Goal: Transaction & Acquisition: Purchase product/service

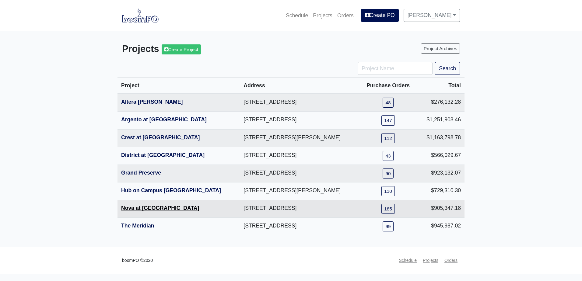
click at [144, 207] on link "Nova at [GEOGRAPHIC_DATA]" at bounding box center [160, 208] width 78 height 6
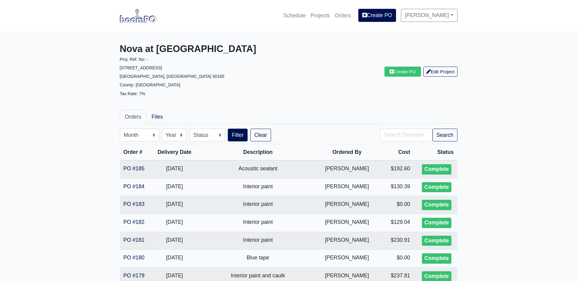
drag, startPoint x: 417, startPoint y: 79, endPoint x: 414, endPoint y: 78, distance: 3.3
click at [416, 78] on div "Create PO Edit Project" at bounding box center [375, 71] width 173 height 57
click at [413, 77] on link "Create PO" at bounding box center [402, 72] width 36 height 10
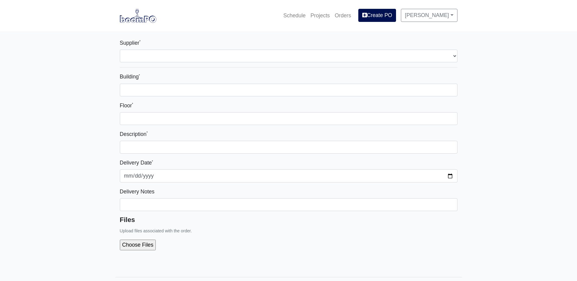
select select
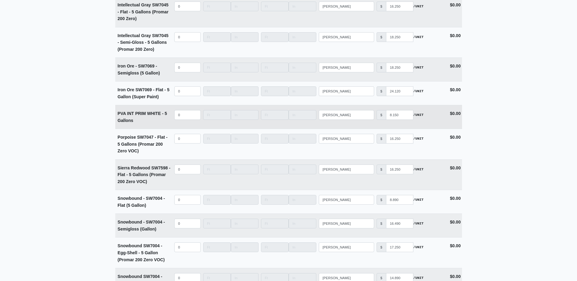
scroll to position [3093, 0]
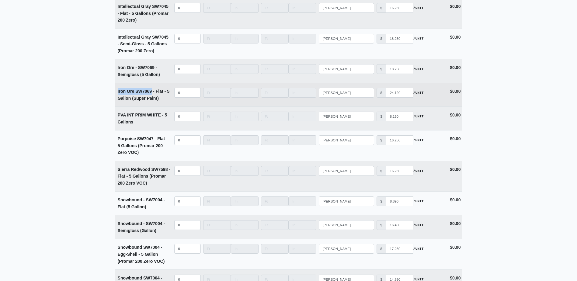
drag, startPoint x: 117, startPoint y: 83, endPoint x: 152, endPoint y: 82, distance: 35.0
click at [152, 83] on td "Iron Ore SW7069 - Flat - 5 Gallon (Super Paint)" at bounding box center [144, 94] width 58 height 23
copy strong "Iron Ore SW7069"
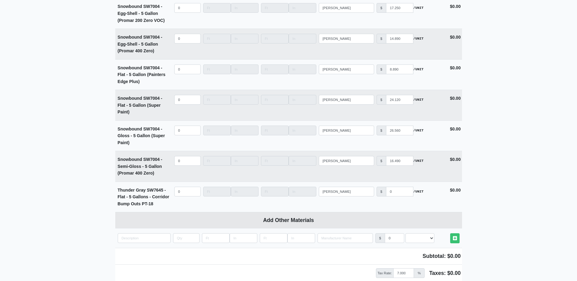
scroll to position [3336, 0]
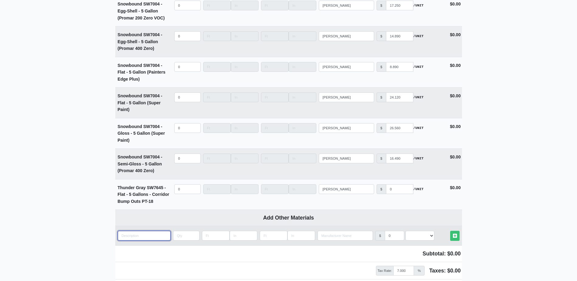
click at [133, 231] on input "quantity" at bounding box center [144, 236] width 53 height 10
paste input "Iron Ore SW7069"
type input "Iron Ore SW7069"
select select
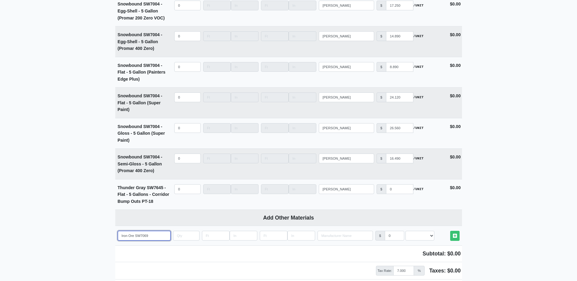
type input "Iron Ore SW7069"
select select
type input "Iron Ore SW7069 -"
select select
type input "Iron Ore SW7069 -"
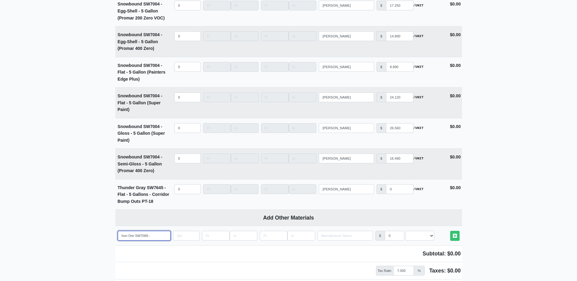
select select
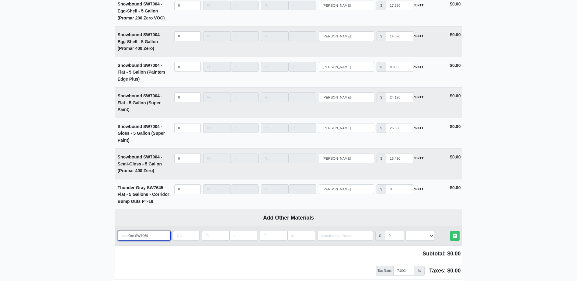
type input "Iron Ore SW7069 - L"
select select
type input "Iron Ore SW7069 - Lo"
select select
type input "Iron Ore SW7069 - Loc"
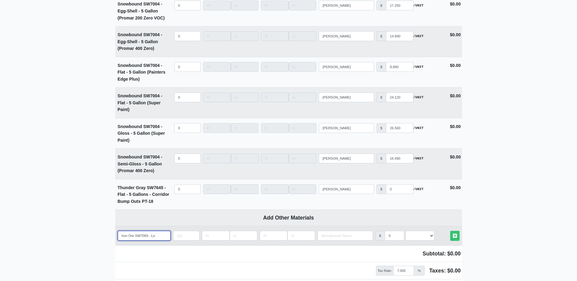
select select
type input "Iron Ore SW7069 - Loco"
select select
type input "Iron Ore SW7069 - Loc"
select select
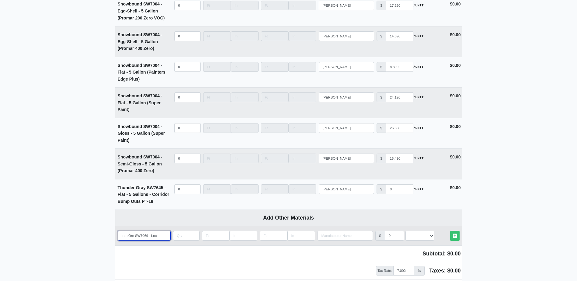
type input "Iron Ore SW7069 - Lo"
select select
type input "Iron Ore SW7069 - Lox"
select select
type input "Iron Ore SW7069 - Loxo"
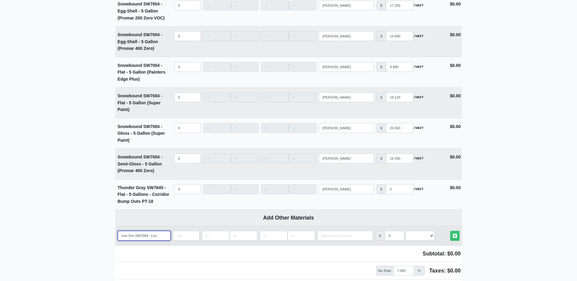
select select
type input "Iron Ore SW7069 - Loxon"
select select
type input "Iron Ore SW7069 - Loxon"
select select
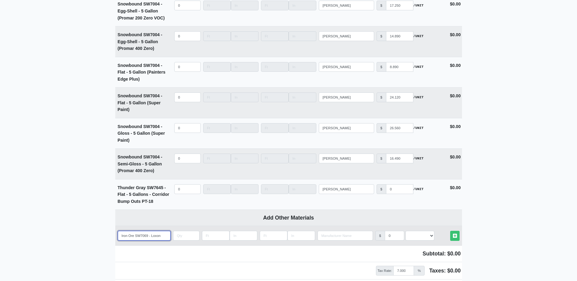
type input "Iron Ore SW7069 - Loxon C"
select select
type input "Iron Ore SW7069 - Loxon Co"
select select
type input "Iron Ore SW7069 - Loxon Con"
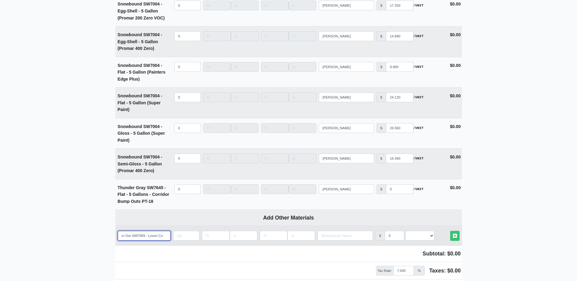
select select
type input "Iron Ore SW7069 - Loxon Conc"
select select
type input "Iron Ore SW7069 - Loxon Concr"
select select
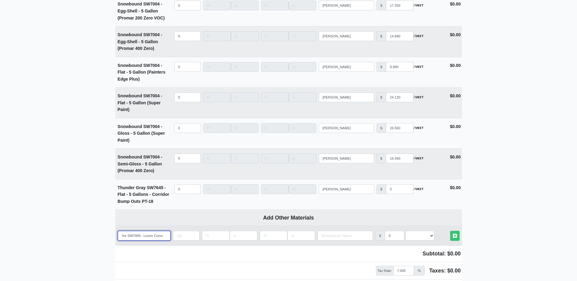
type input "Iron Ore SW7069 - Loxon Concre"
select select
type input "Iron Ore SW7069 - Loxon Concret"
select select
type input "Iron Ore SW7069 - Loxon Concrete"
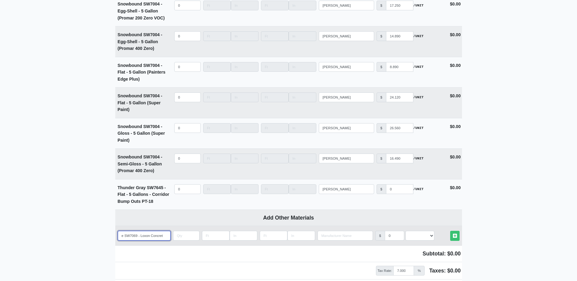
select select
type input "Iron Ore SW7069 - Loxon Concrete"
select select
type input "Iron Ore SW7069 - Loxon Concrete -"
select select
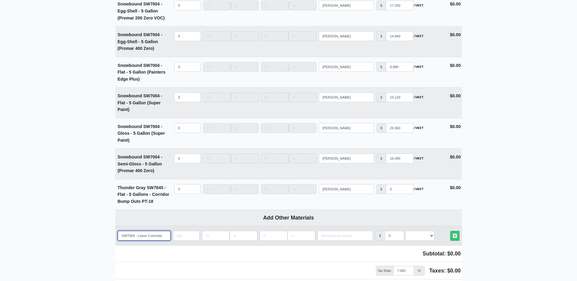
type input "Iron Ore SW7069 - Loxon Concrete -"
select select
type input "Iron Ore SW7069 - Loxon Concrete - F"
select select
type input "Iron Ore SW7069 - Loxon Concrete - Fl"
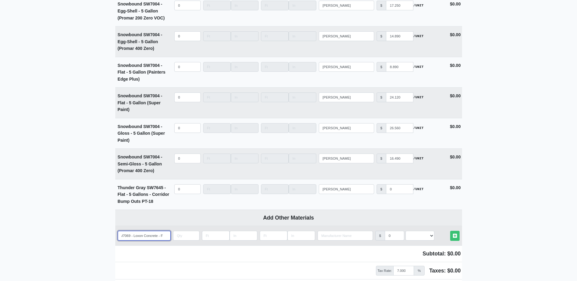
select select
type input "Iron Ore SW7069 - Loxon Concrete - Fla"
select select
type input "Iron Ore SW7069 - Loxon Concrete - Flat"
select select
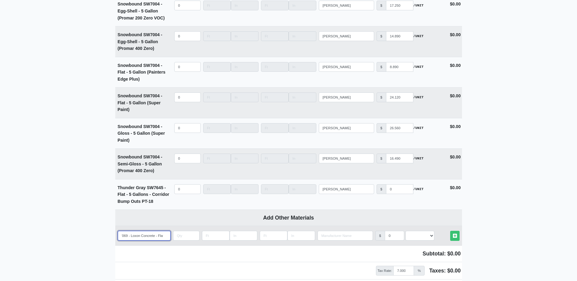
scroll to position [0, 21]
type input "Iron Ore SW7069 - Loxon Concrete - Flat"
type input "1"
select select
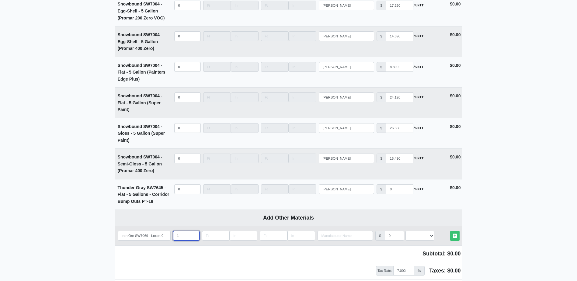
type input "15"
select select
type input "15"
type input "s"
select select
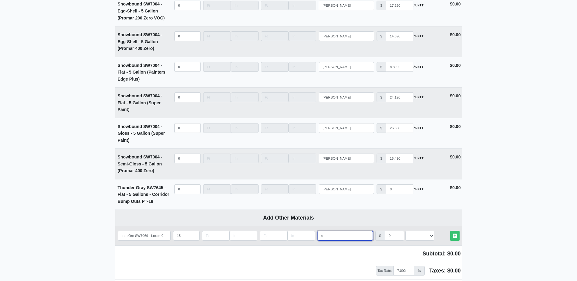
type input "sh"
select select
type input "she"
select select
type input "sher"
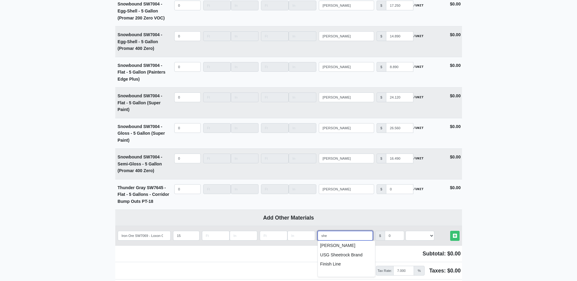
select select
type input "[PERSON_NAME]"
select select "2"
click at [457, 234] on icon at bounding box center [455, 236] width 4 height 5
select select
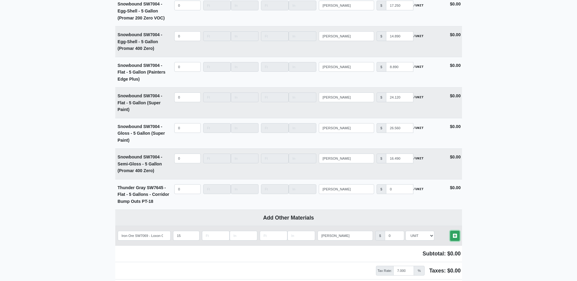
select select
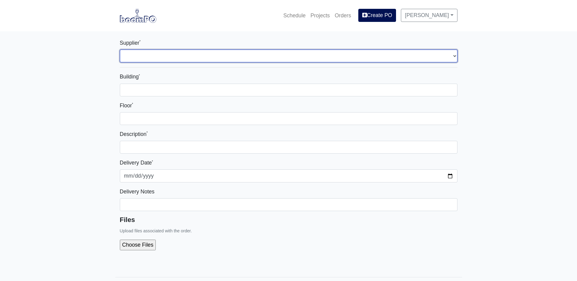
click at [189, 60] on select "Select one... Interior/Exterior Building Supply - Canton, GA Grabber Constructi…" at bounding box center [289, 56] width 338 height 13
select select "848"
click at [120, 50] on select "Select one... Interior/Exterior Building Supply - Canton, GA Grabber Constructi…" at bounding box center [289, 56] width 338 height 13
select select
type input "0"
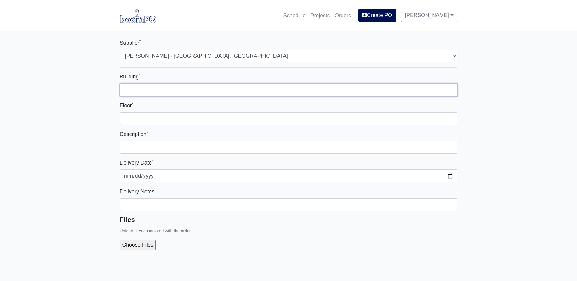
click at [158, 89] on input "Building *" at bounding box center [289, 90] width 338 height 13
type input "-"
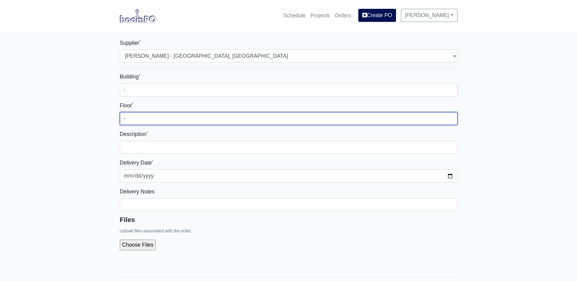
type input "-"
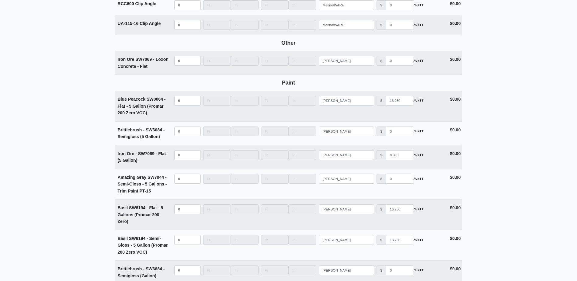
scroll to position [2616, 0]
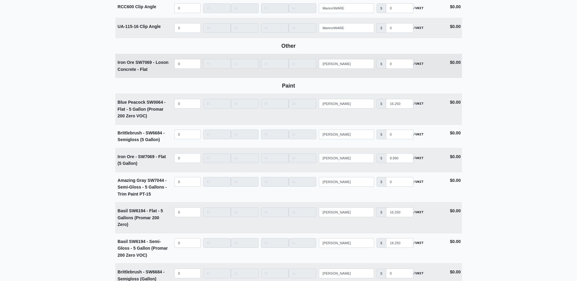
type input "Paint for Exterior Columns"
click at [176, 63] on input "quantity" at bounding box center [187, 64] width 26 height 10
type input "15"
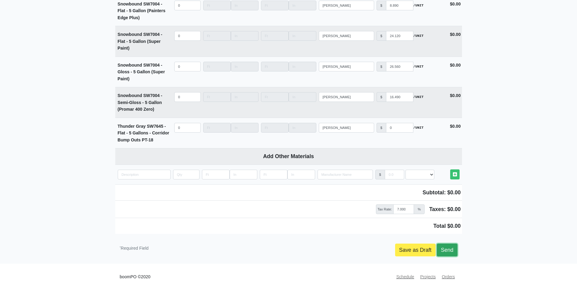
click at [450, 244] on link "Send" at bounding box center [447, 250] width 20 height 13
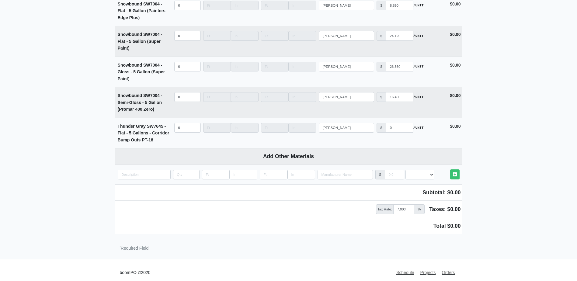
scroll to position [3433, 0]
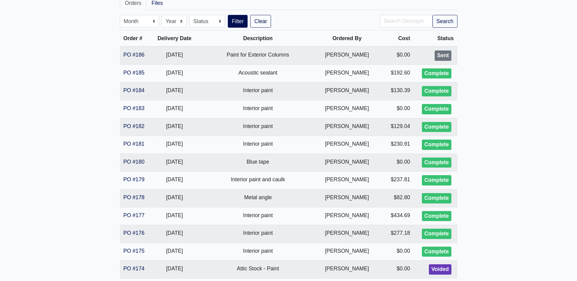
scroll to position [91, 0]
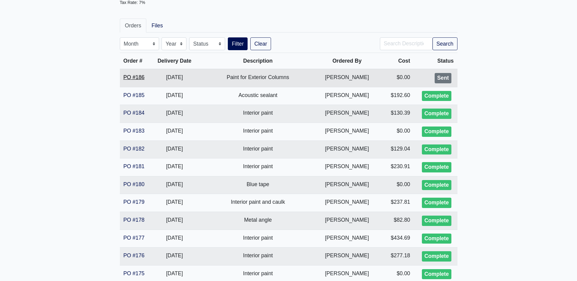
click at [133, 77] on link "PO #186" at bounding box center [133, 77] width 21 height 6
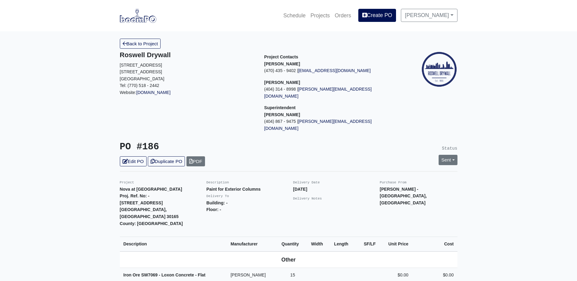
scroll to position [152, 0]
